Goal: Information Seeking & Learning: Check status

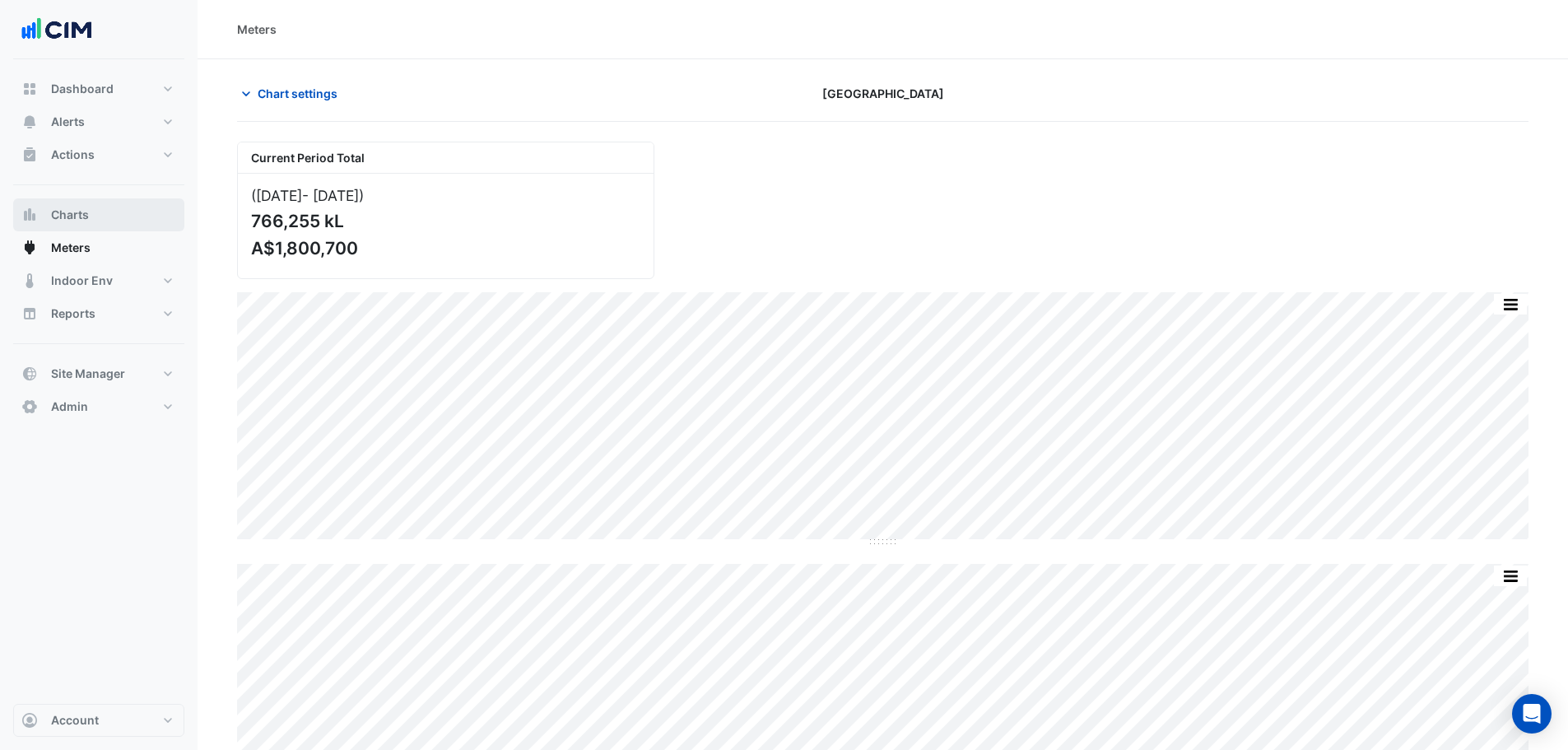
drag, startPoint x: 78, startPoint y: 212, endPoint x: 111, endPoint y: 205, distance: 33.7
click at [79, 215] on span "Charts" at bounding box center [70, 214] width 38 height 16
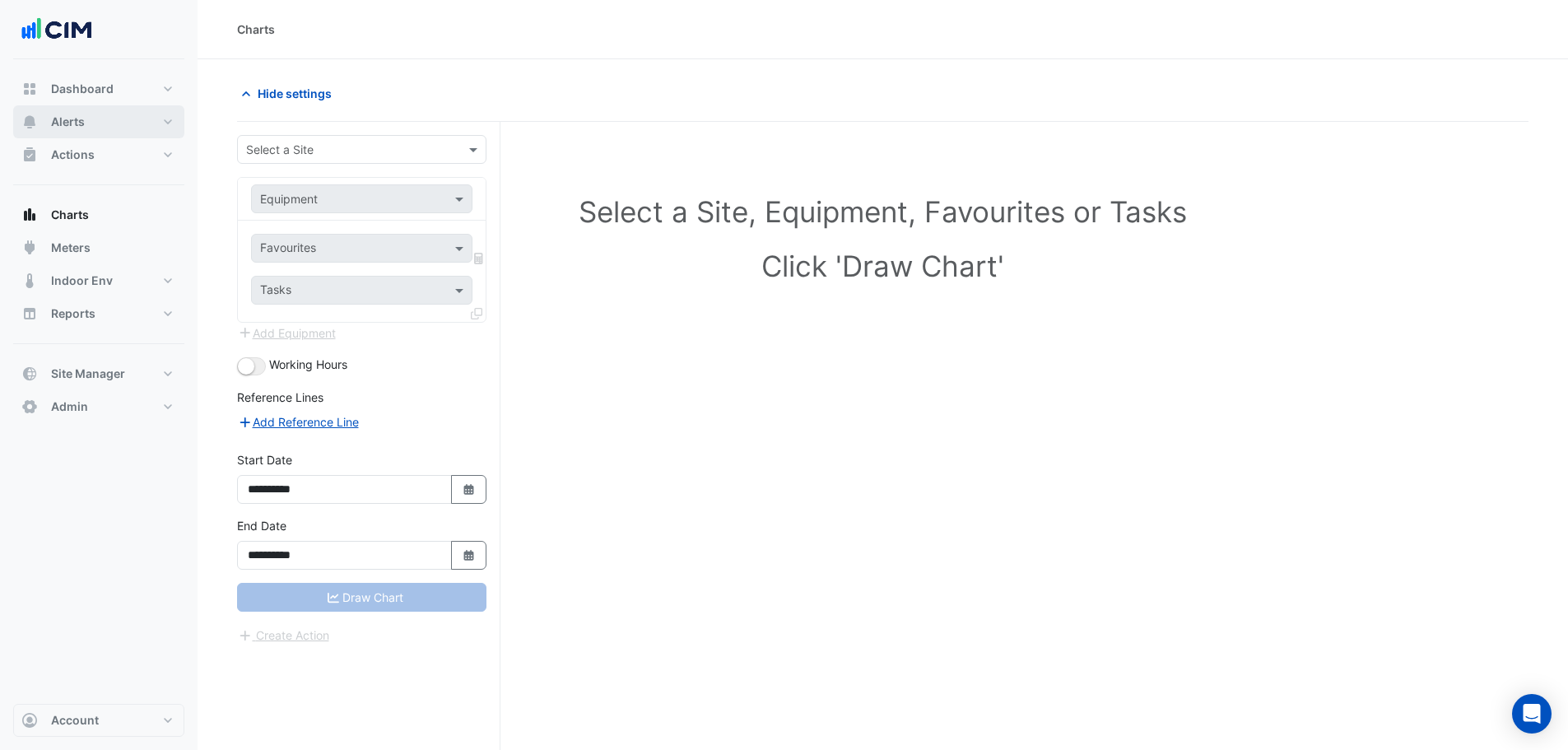
click at [90, 122] on button "Alerts" at bounding box center [99, 122] width 172 height 33
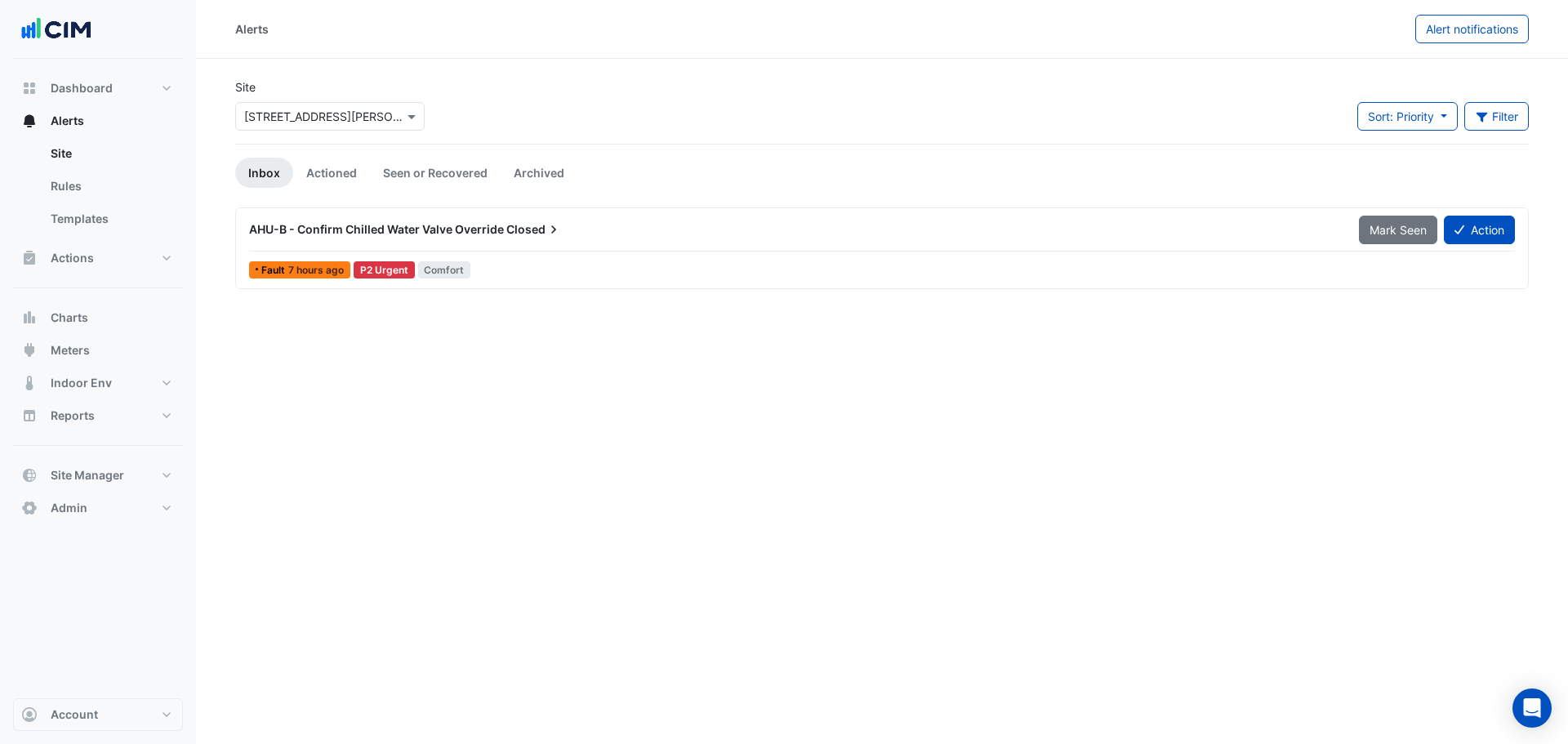
click at [354, 96] on div "× 39 Murray St" at bounding box center [330, 113] width 196 height 36
click at [350, 106] on div "× 39 Murray St" at bounding box center [330, 116] width 190 height 29
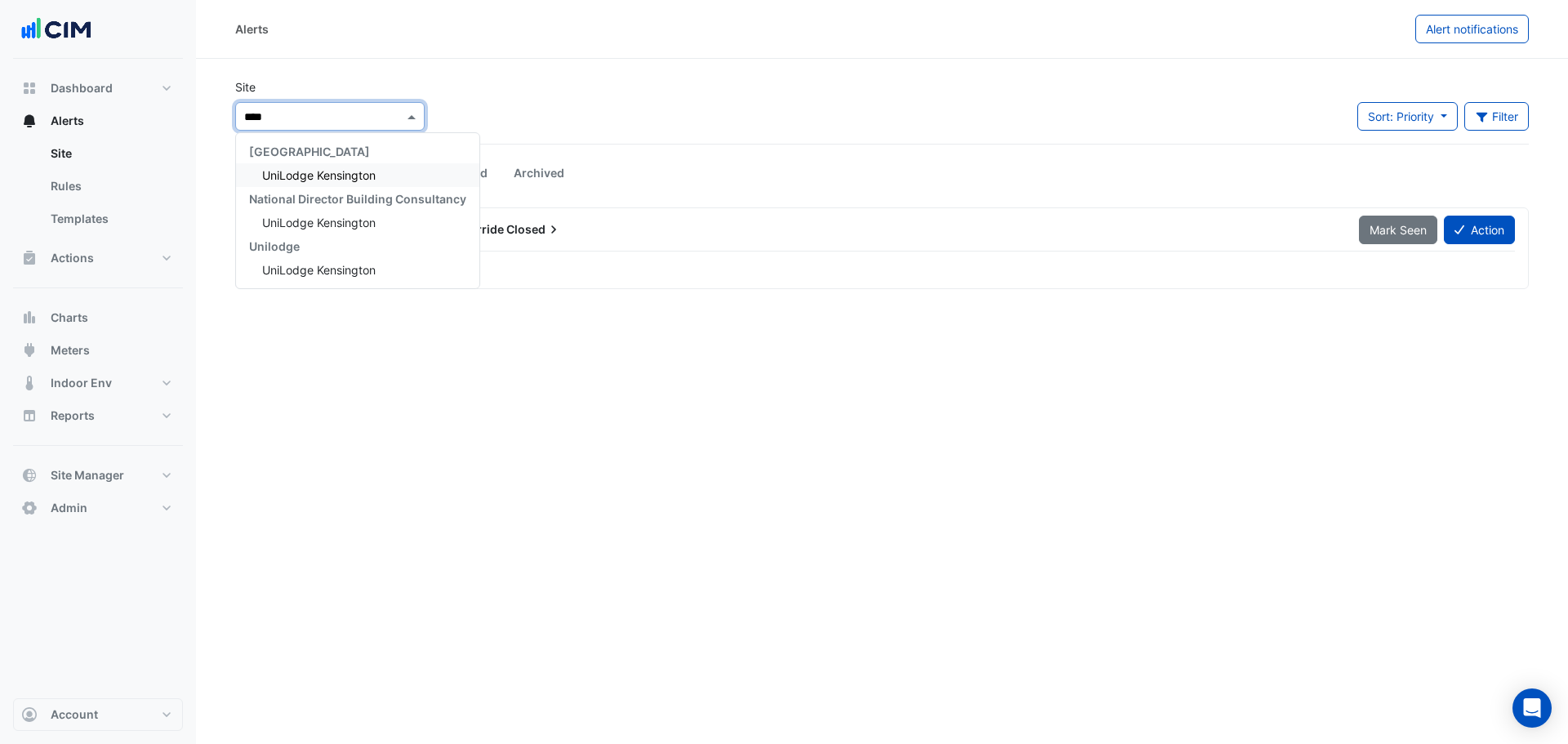
type input "*****"
click at [341, 174] on span "UniLodge Kensington" at bounding box center [319, 175] width 114 height 13
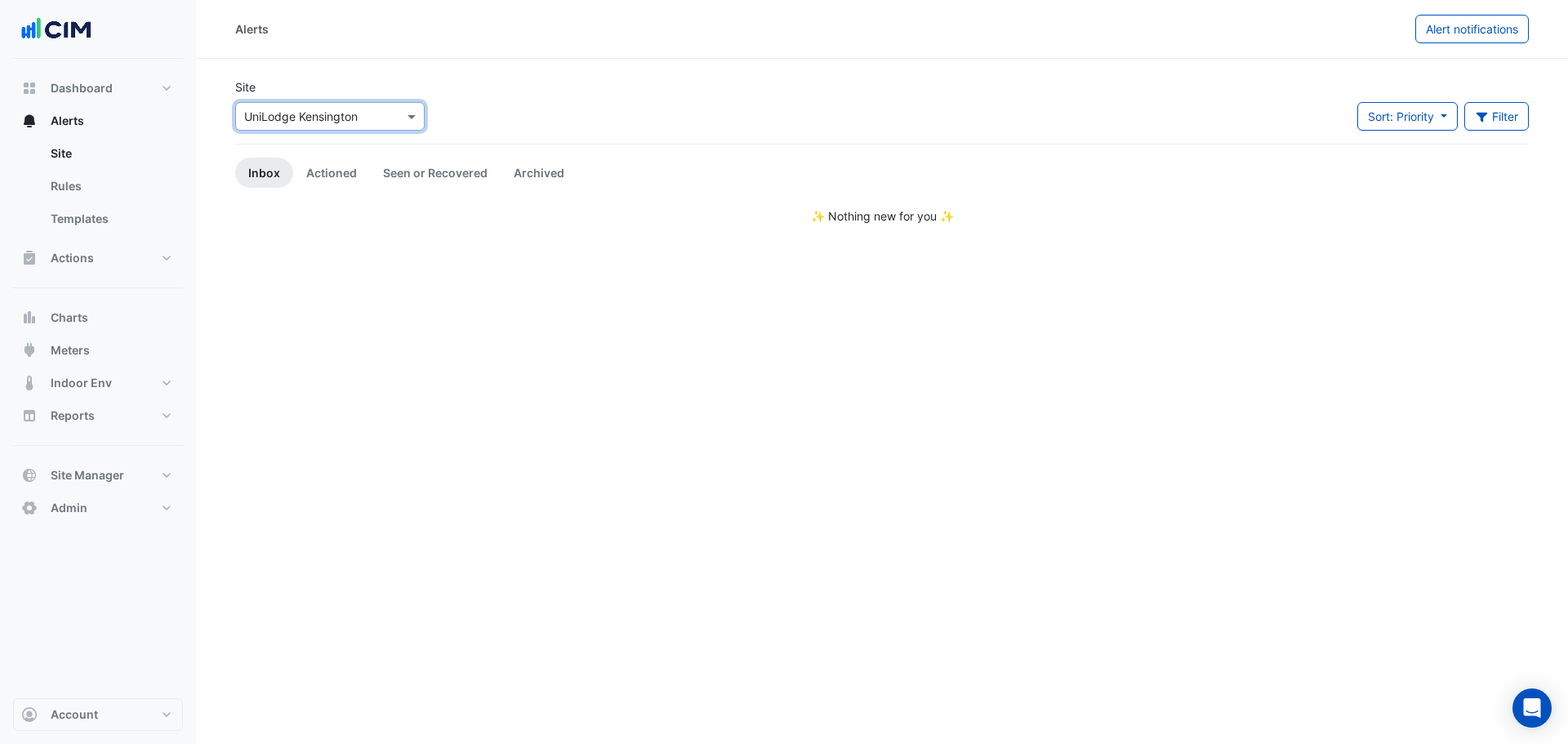
click at [334, 174] on link "Actioned" at bounding box center [332, 172] width 77 height 30
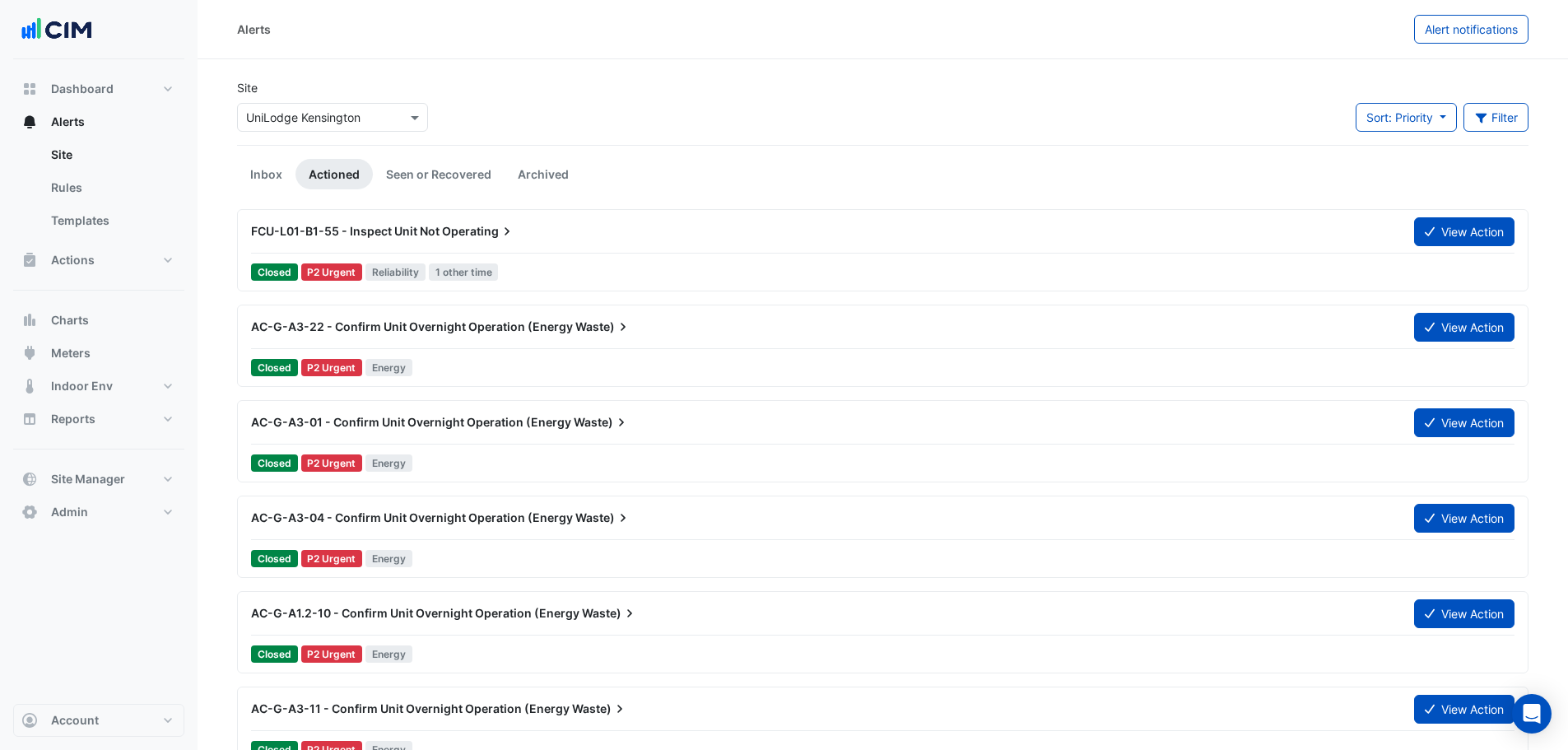
click at [1421, 119] on span "Sort: Priority" at bounding box center [1399, 117] width 67 height 14
click at [1478, 127] on button "Filter" at bounding box center [1496, 117] width 66 height 29
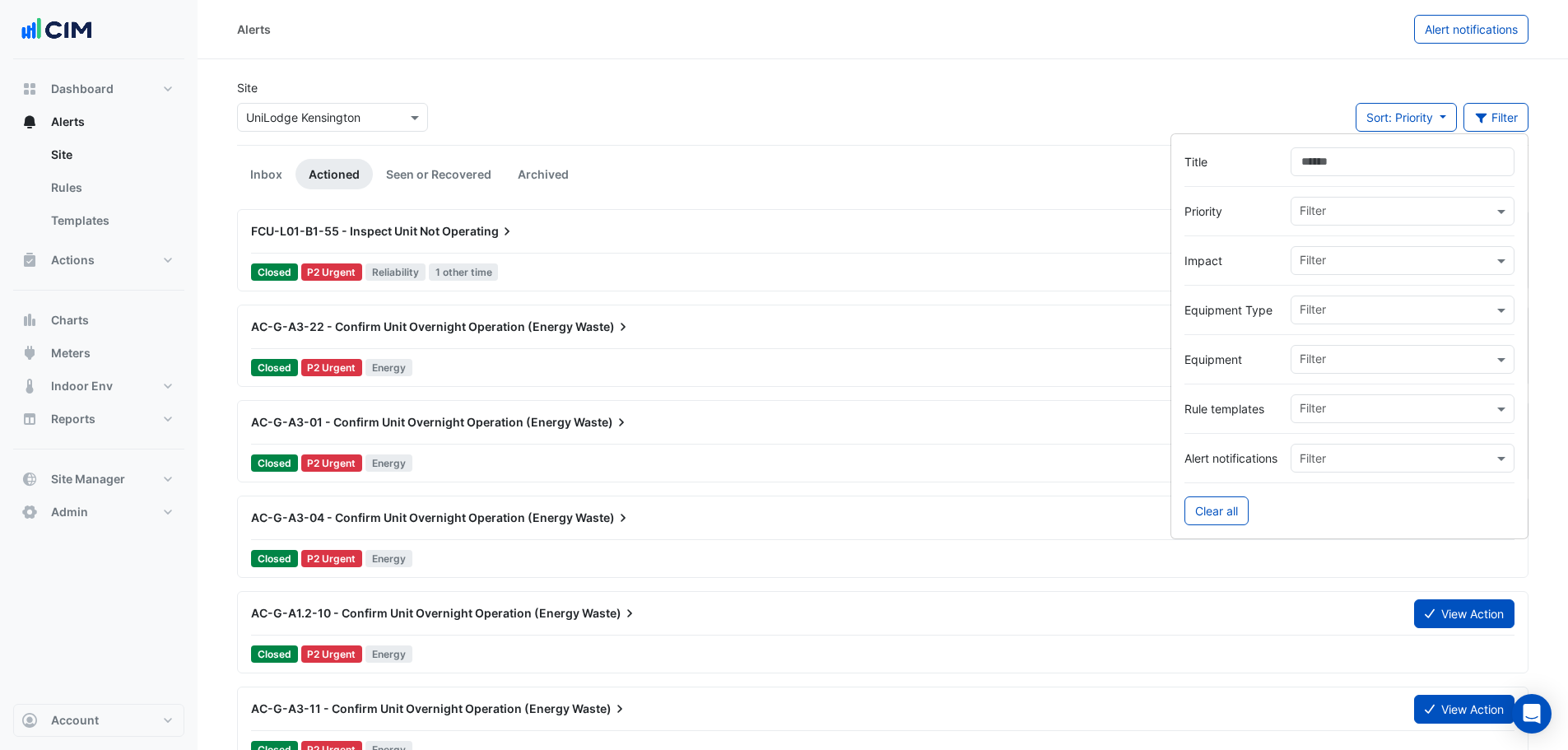
click at [1321, 215] on input "text" at bounding box center [1397, 213] width 194 height 17
click at [1401, 306] on input "text" at bounding box center [1397, 311] width 194 height 17
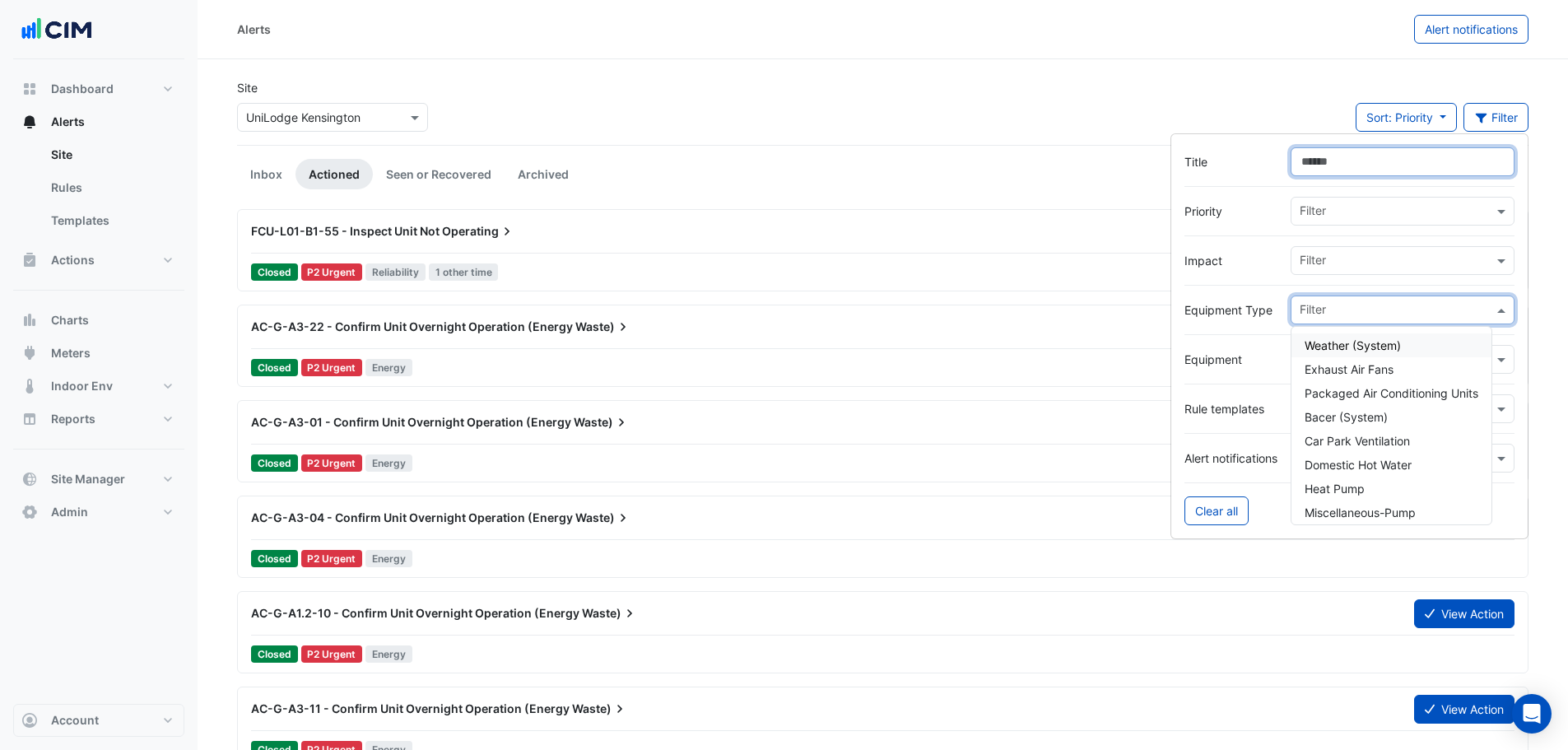
click at [1341, 164] on input "Title" at bounding box center [1402, 162] width 224 height 29
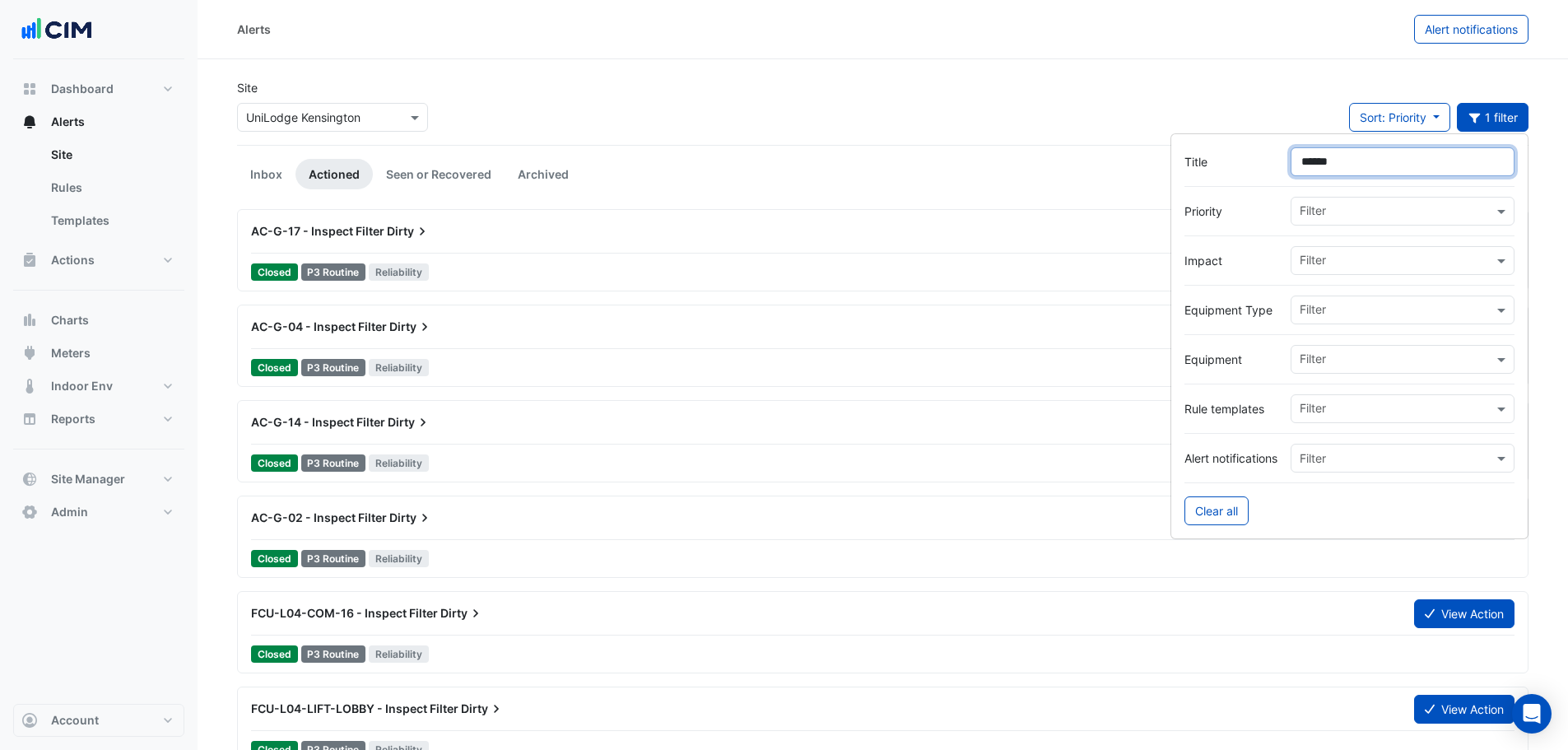
type input "******"
click at [1203, 122] on div "Site × UniLodge Kensington Sort: Priority Priority Updated 1 filter" at bounding box center [882, 113] width 1311 height 66
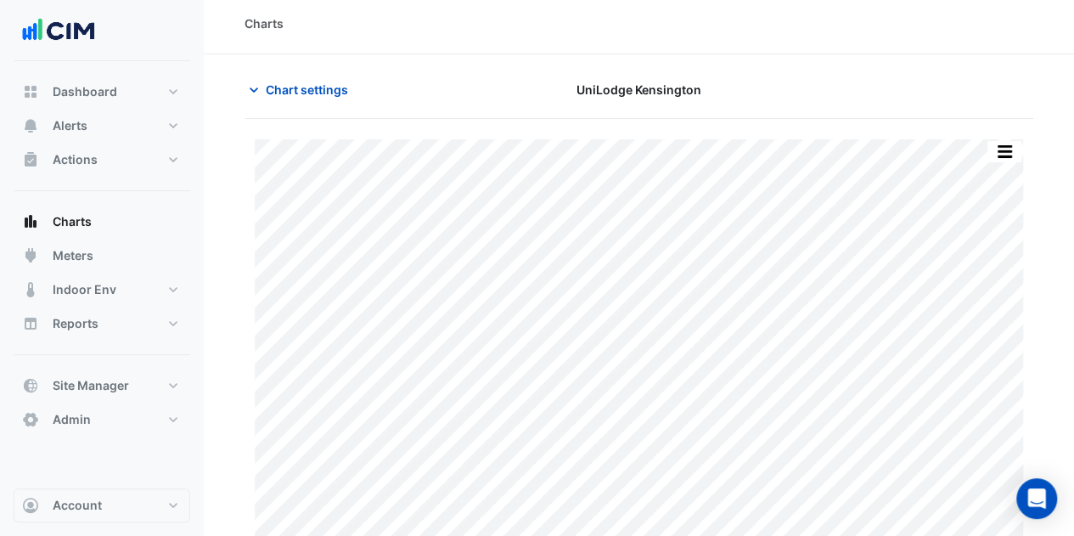
scroll to position [7, 0]
